Goal: Task Accomplishment & Management: Complete application form

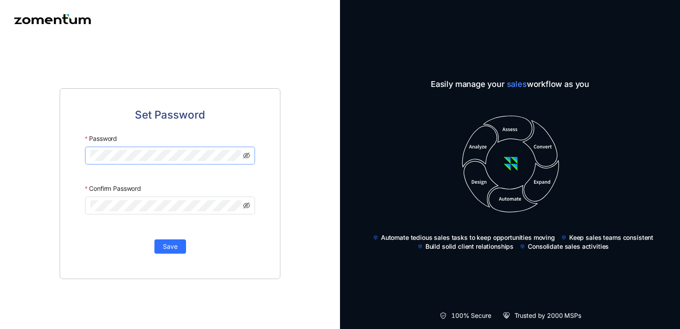
click at [175, 163] on span at bounding box center [170, 155] width 170 height 18
click button "Save" at bounding box center [170, 246] width 32 height 14
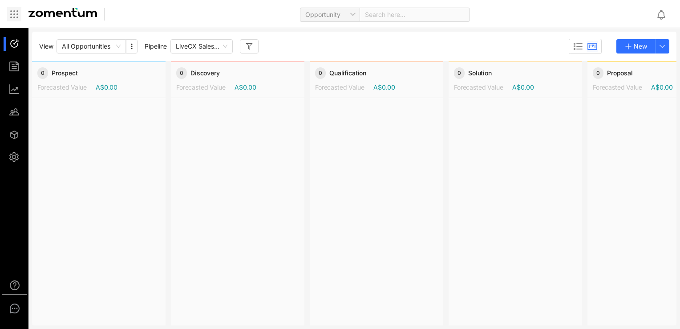
click at [12, 14] on icon at bounding box center [14, 14] width 11 height 11
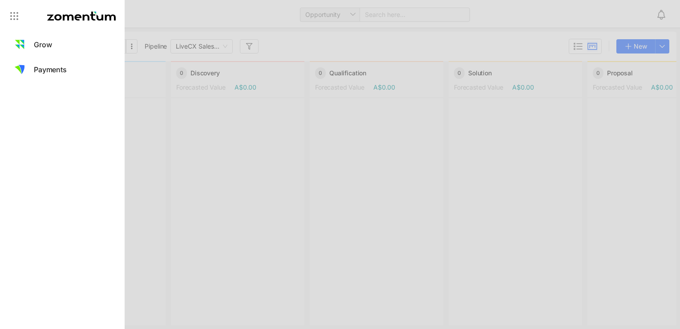
click at [237, 162] on div at bounding box center [340, 164] width 680 height 329
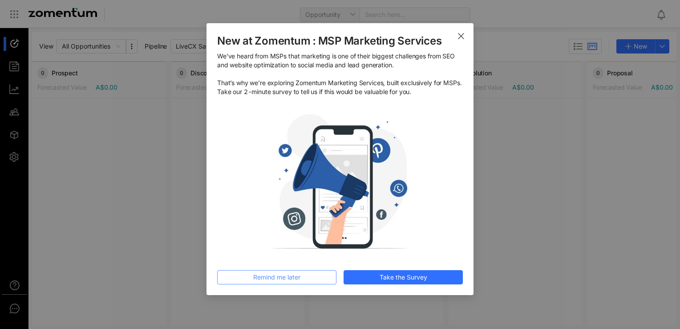
click at [274, 279] on span "Remind me later" at bounding box center [276, 277] width 47 height 10
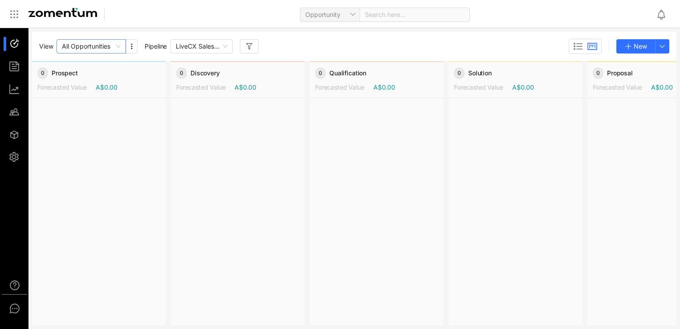
click at [106, 41] on span "All Opportunities" at bounding box center [91, 46] width 59 height 13
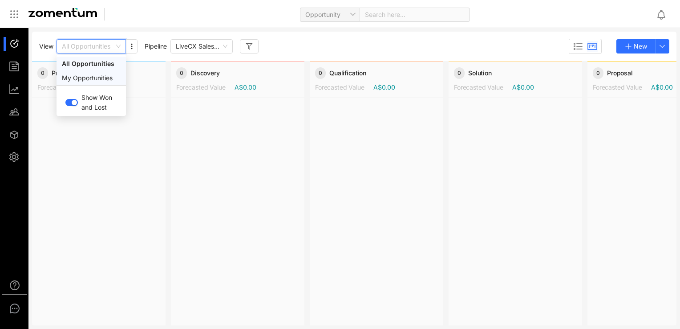
click at [92, 82] on div "My Opportunities" at bounding box center [91, 78] width 59 height 10
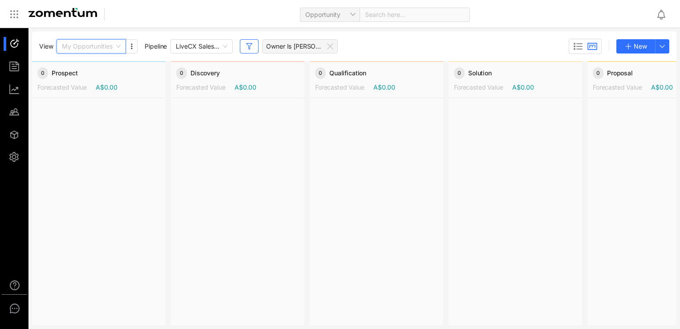
click at [104, 50] on span "My Opportunities" at bounding box center [91, 46] width 59 height 13
click at [84, 65] on div "All Opportunities" at bounding box center [91, 64] width 59 height 10
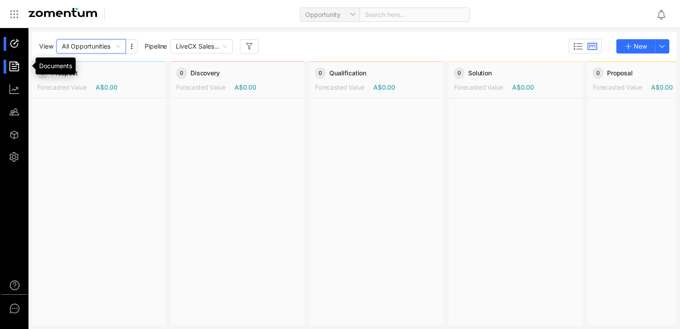
click at [17, 67] on div at bounding box center [18, 67] width 19 height 14
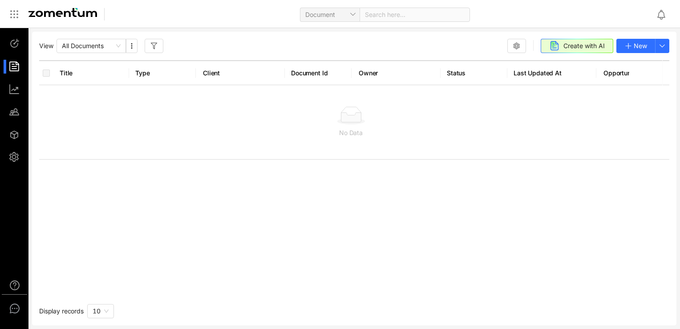
click at [16, 77] on ul at bounding box center [14, 100] width 29 height 145
click at [16, 92] on div at bounding box center [18, 89] width 19 height 14
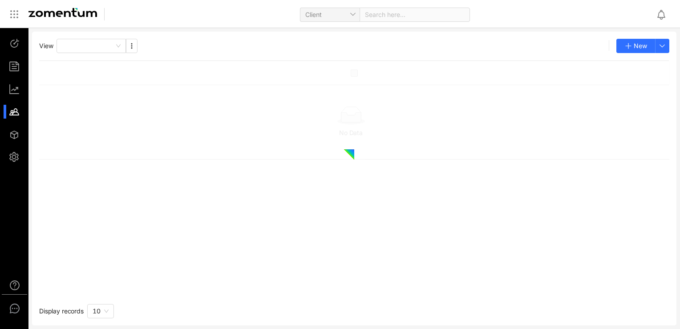
click at [18, 111] on div at bounding box center [18, 112] width 19 height 14
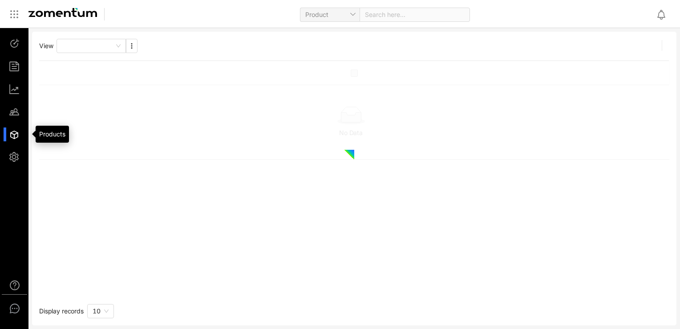
click at [18, 136] on div at bounding box center [18, 134] width 19 height 14
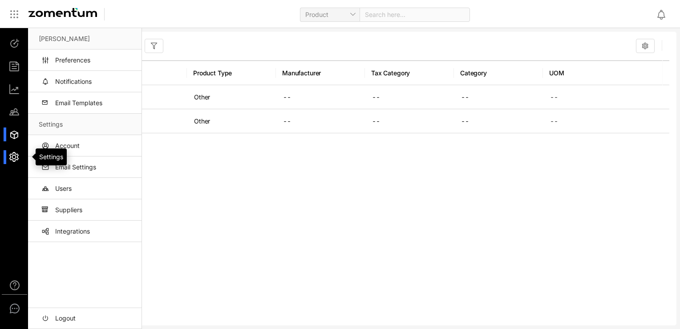
click at [20, 157] on div at bounding box center [18, 157] width 19 height 14
click at [21, 154] on div at bounding box center [18, 157] width 19 height 14
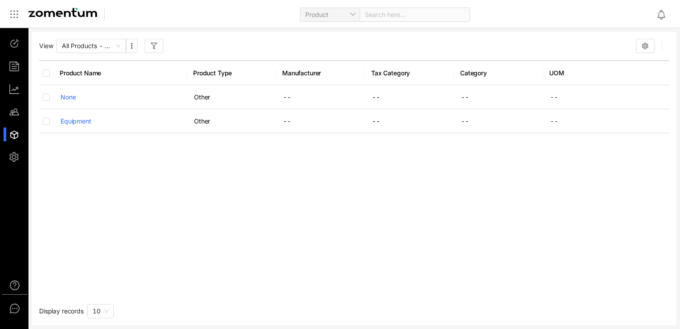
click at [8, 140] on li at bounding box center [14, 134] width 21 height 14
click at [13, 53] on ul at bounding box center [14, 100] width 29 height 145
click at [14, 44] on div at bounding box center [18, 44] width 19 height 14
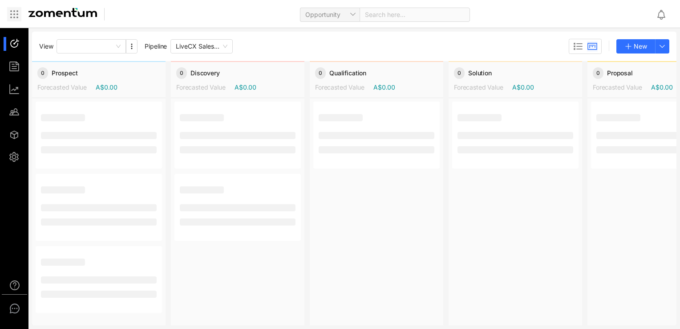
click at [18, 15] on icon at bounding box center [14, 14] width 11 height 11
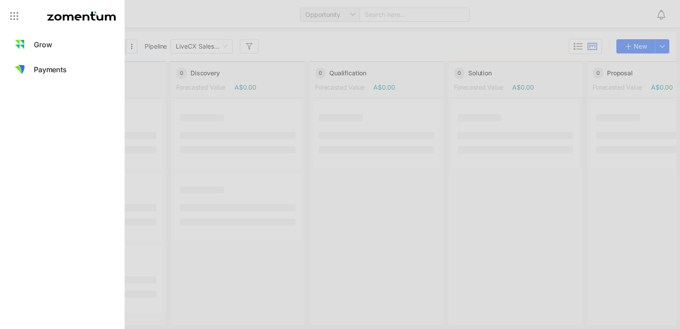
click at [48, 84] on aside "Grow Payments" at bounding box center [62, 164] width 125 height 329
click at [50, 76] on link "Payments" at bounding box center [62, 69] width 125 height 25
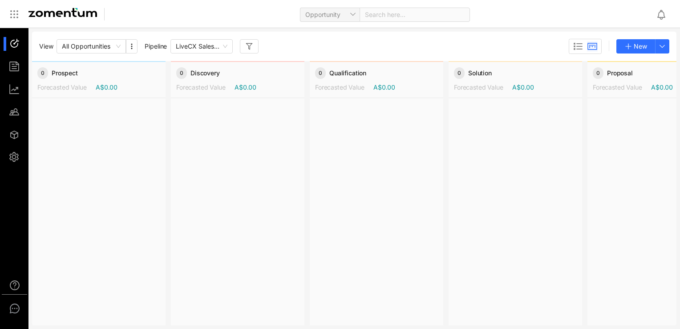
click at [155, 120] on div at bounding box center [99, 211] width 134 height 226
click at [639, 53] on button "New" at bounding box center [636, 46] width 39 height 14
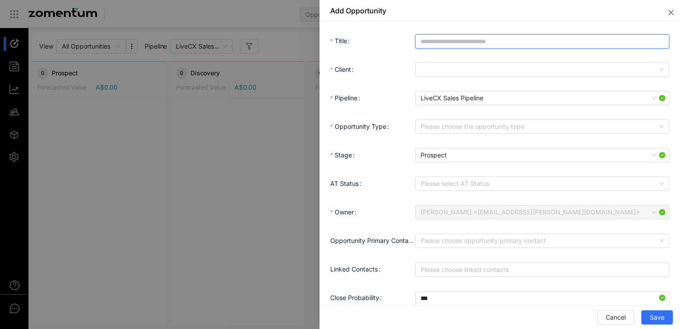
click at [454, 34] on input "Title" at bounding box center [542, 41] width 254 height 14
type input "*"
type input "********"
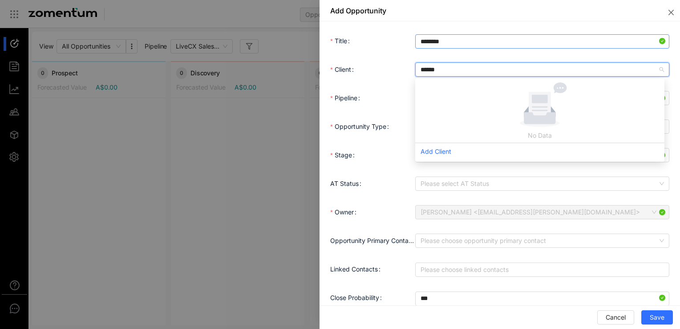
type input "*******"
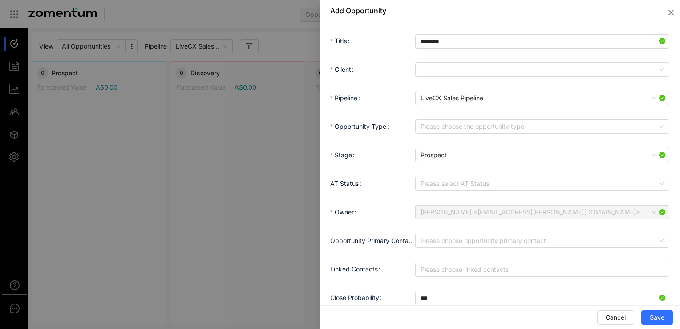
click at [413, 61] on div "Client" at bounding box center [372, 70] width 85 height 18
click at [426, 77] on div "Please type atleast 3 letters to start searching Add Client" at bounding box center [542, 70] width 254 height 18
click at [431, 73] on span at bounding box center [543, 69] width 244 height 13
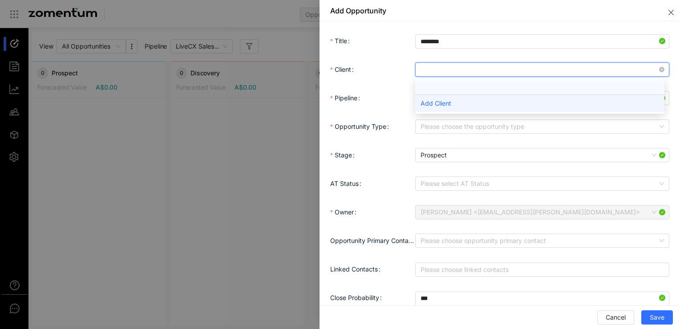
click at [432, 99] on div "Add Client" at bounding box center [539, 102] width 249 height 17
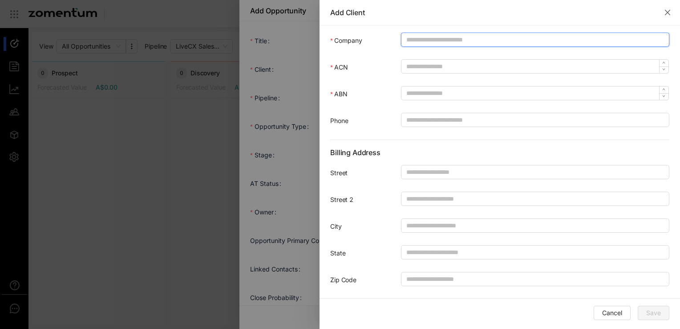
click at [431, 38] on input "Company" at bounding box center [535, 39] width 268 height 14
type input "*"
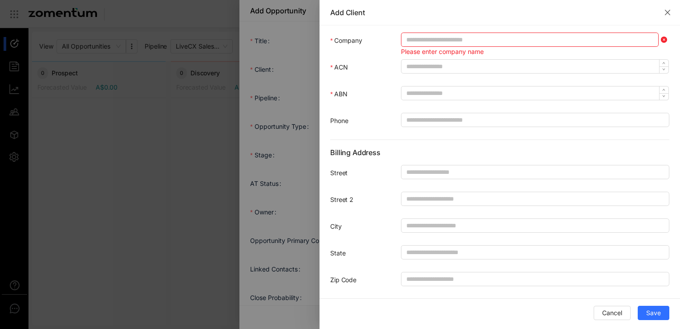
click at [156, 94] on div at bounding box center [340, 164] width 680 height 329
click at [665, 9] on icon "close" at bounding box center [667, 12] width 7 height 7
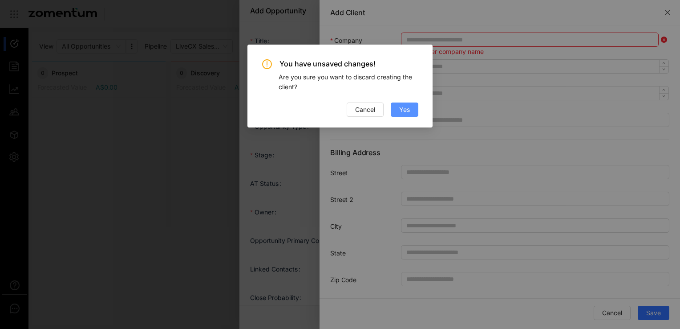
click at [402, 110] on span "Yes" at bounding box center [404, 110] width 11 height 10
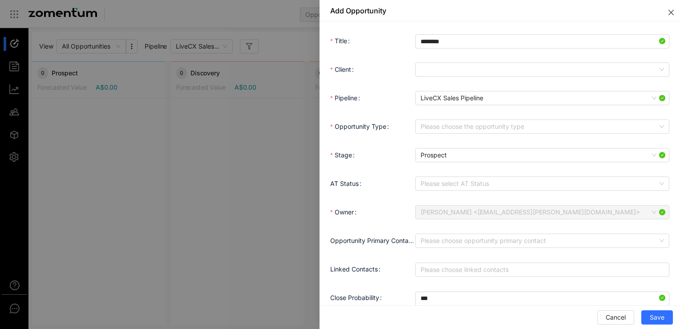
click at [673, 11] on icon "close" at bounding box center [671, 12] width 7 height 7
